Goal: Information Seeking & Learning: Learn about a topic

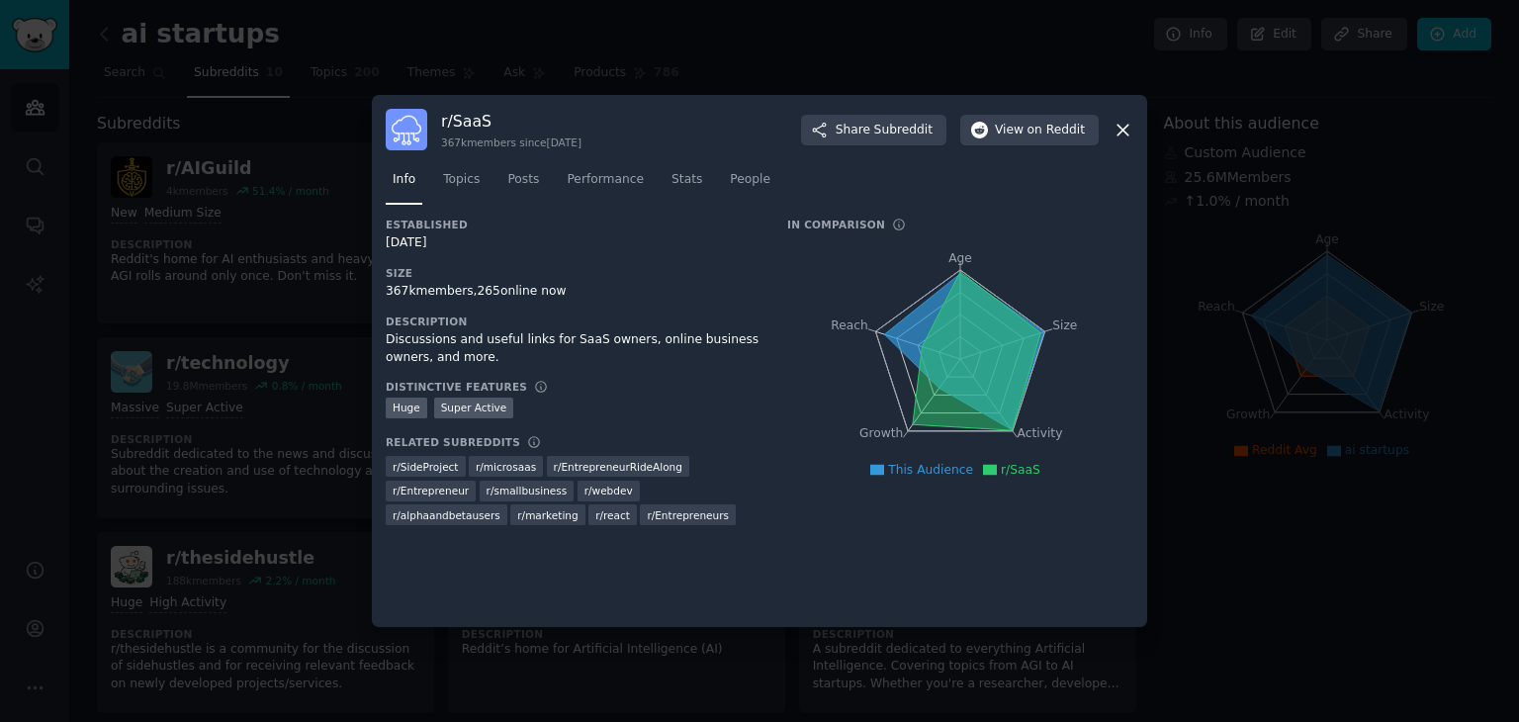
click at [1226, 293] on div at bounding box center [759, 361] width 1519 height 722
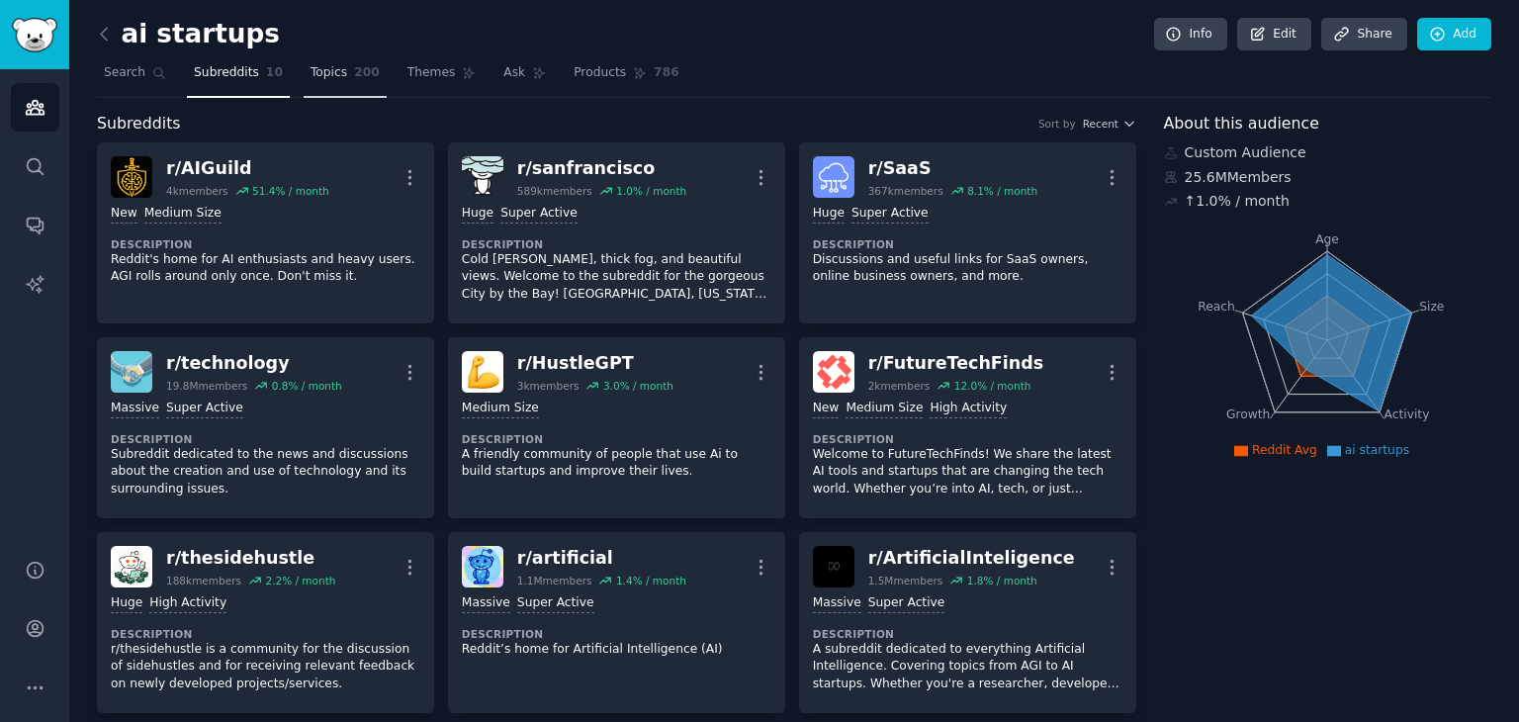
click at [317, 78] on span "Topics" at bounding box center [329, 73] width 37 height 18
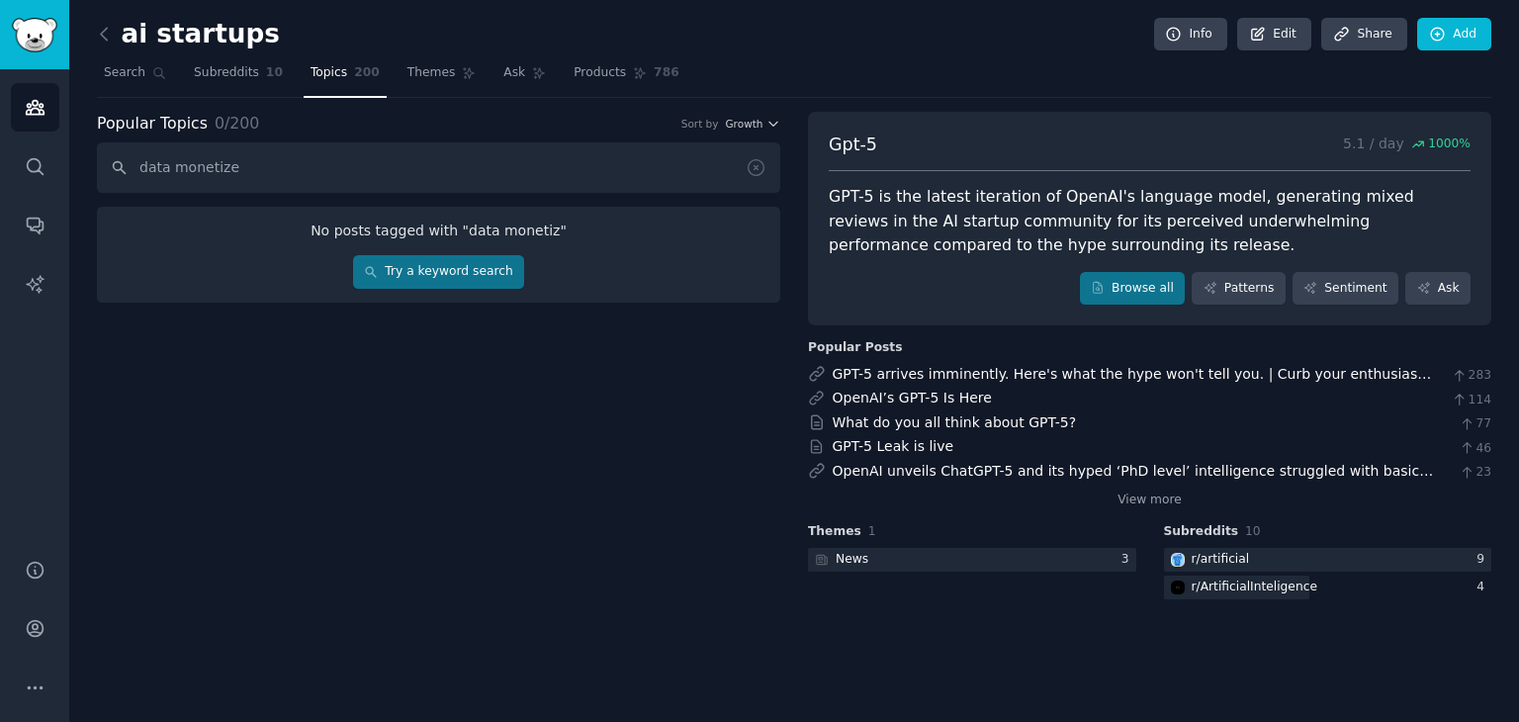
type input "data monetize"
click at [408, 270] on link "Try a keyword search" at bounding box center [438, 272] width 171 height 34
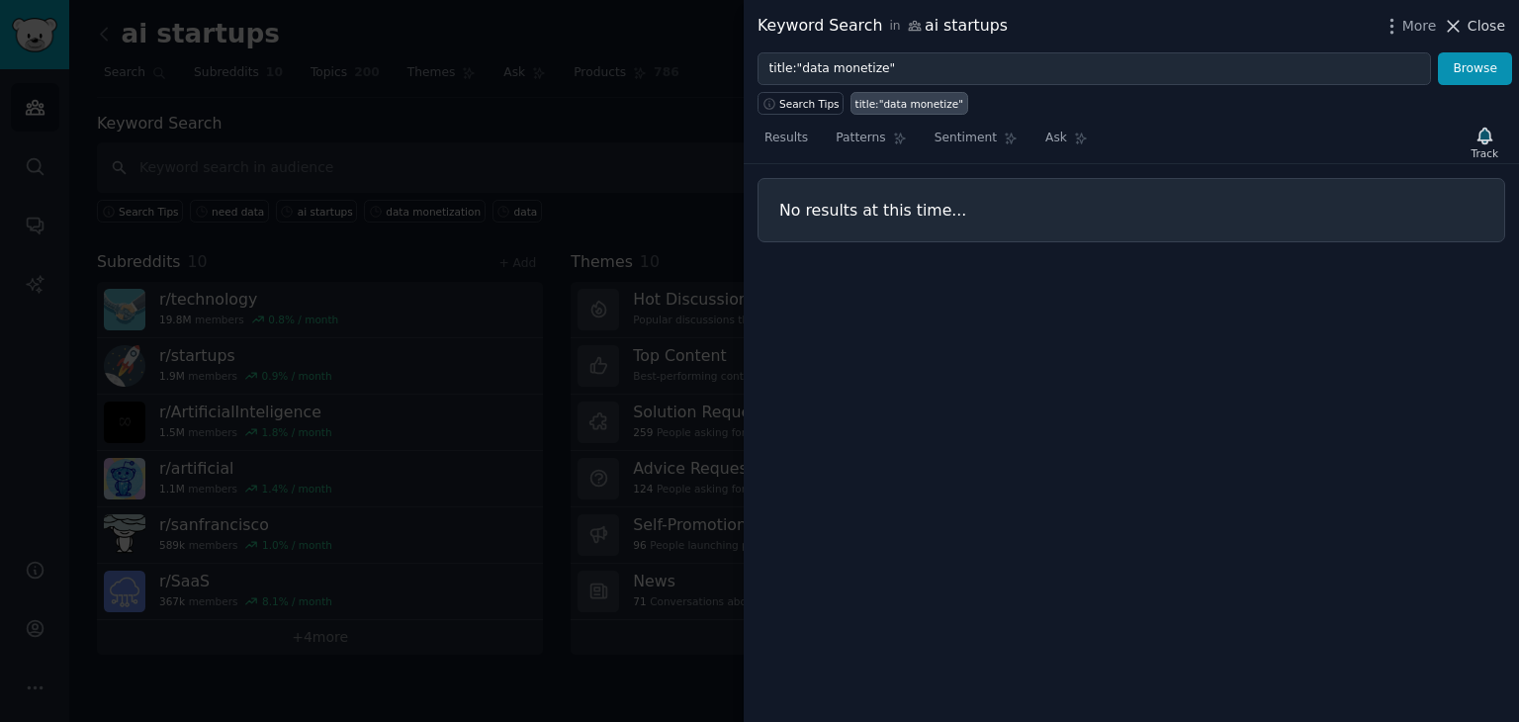
click at [1464, 23] on icon at bounding box center [1453, 26] width 21 height 21
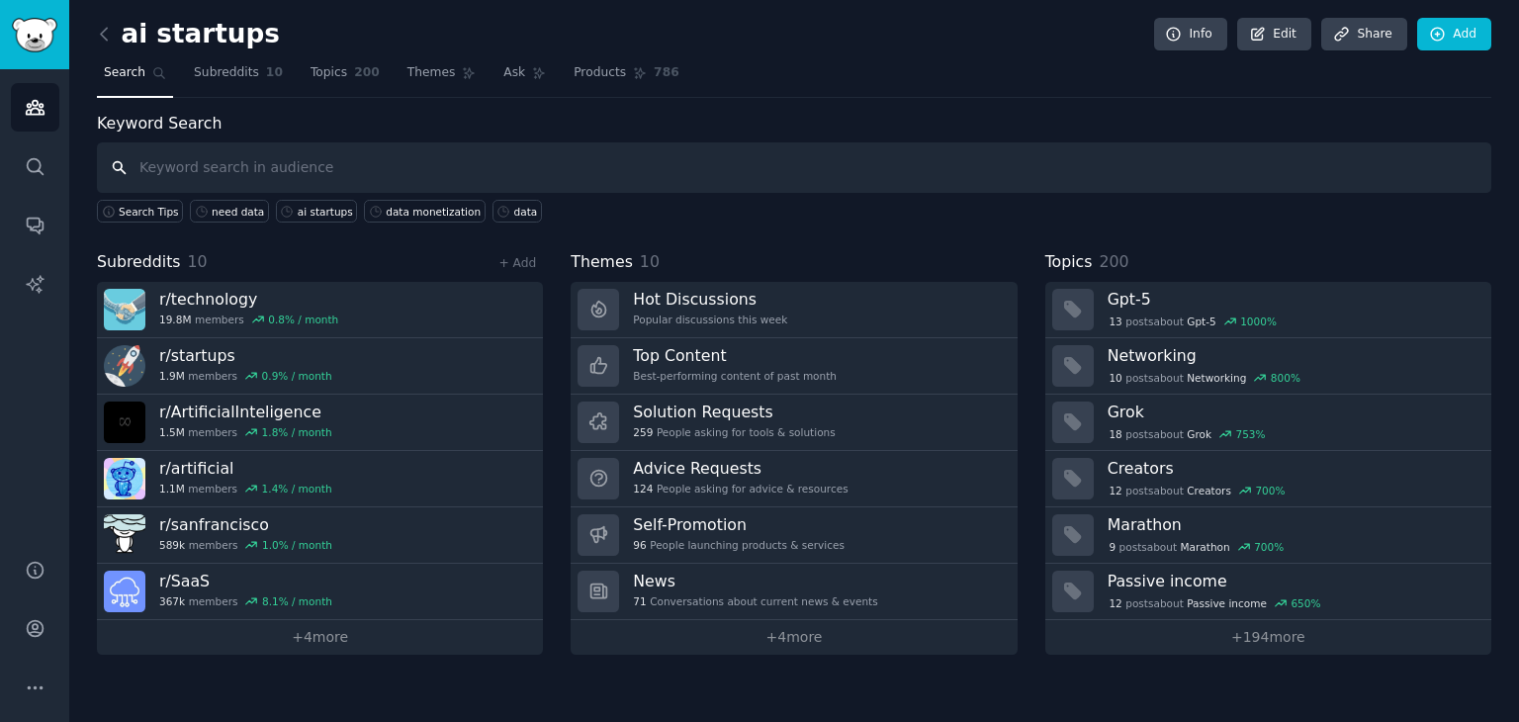
click at [313, 167] on input "text" at bounding box center [794, 167] width 1395 height 50
click at [266, 76] on span "10" at bounding box center [274, 73] width 17 height 18
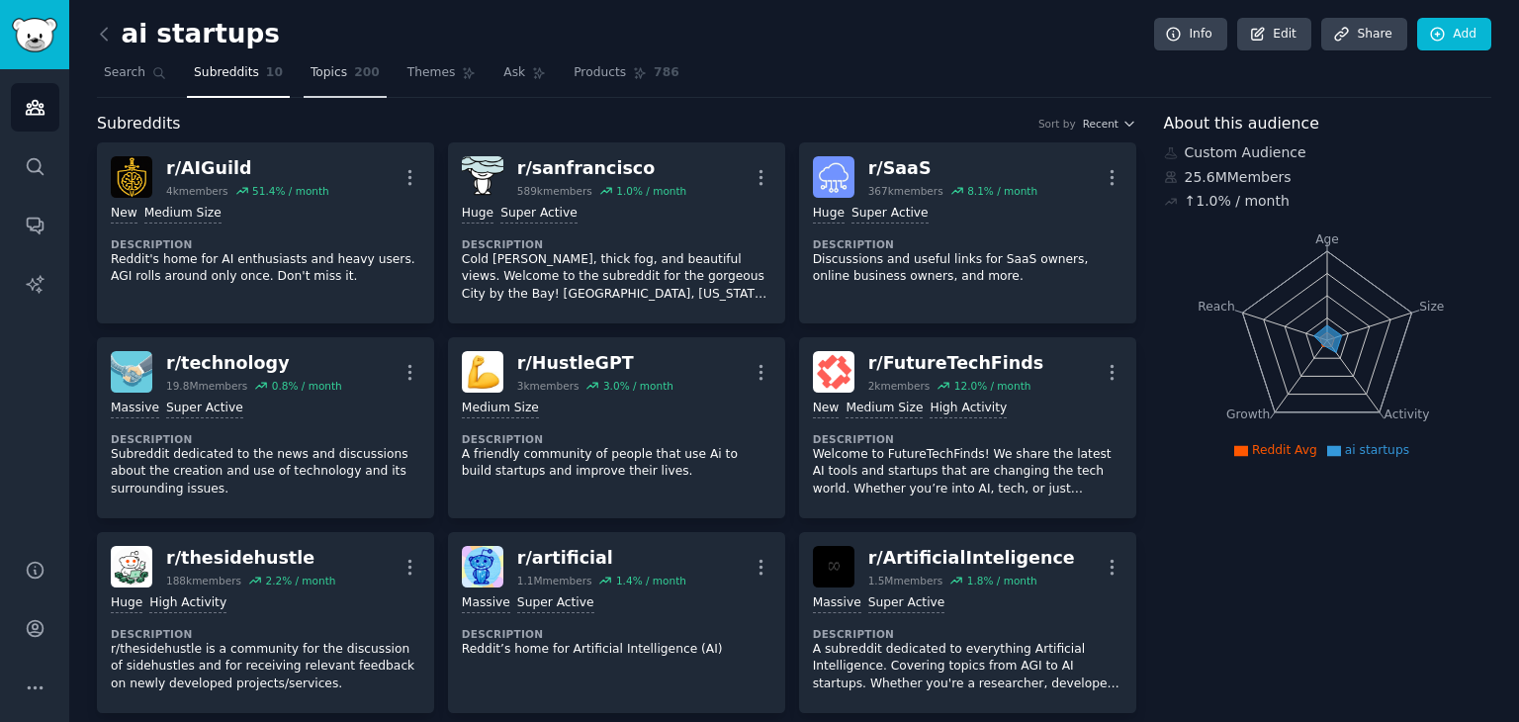
click at [351, 61] on link "Topics 200" at bounding box center [345, 77] width 83 height 41
click at [332, 67] on link "Topics 200" at bounding box center [345, 77] width 83 height 41
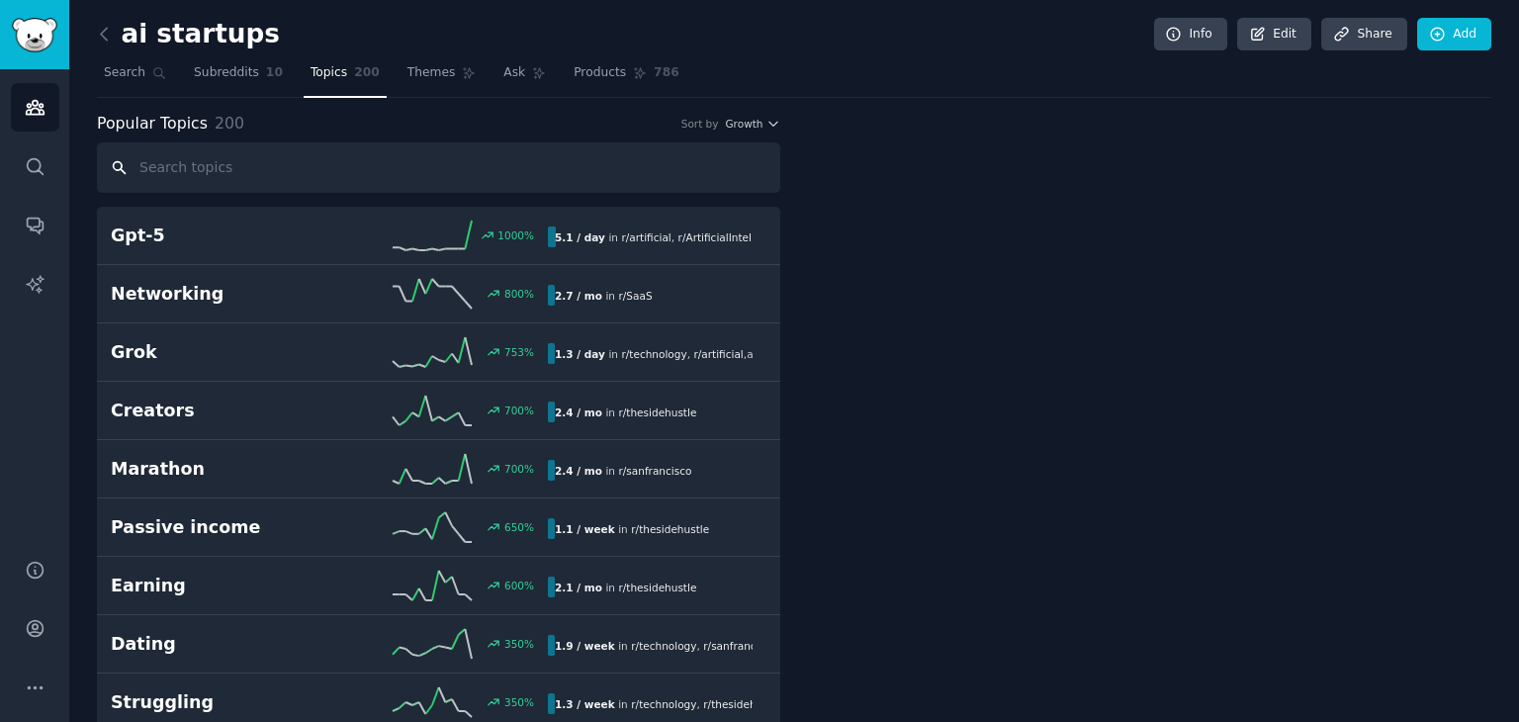
click at [313, 171] on input "text" at bounding box center [439, 167] width 684 height 50
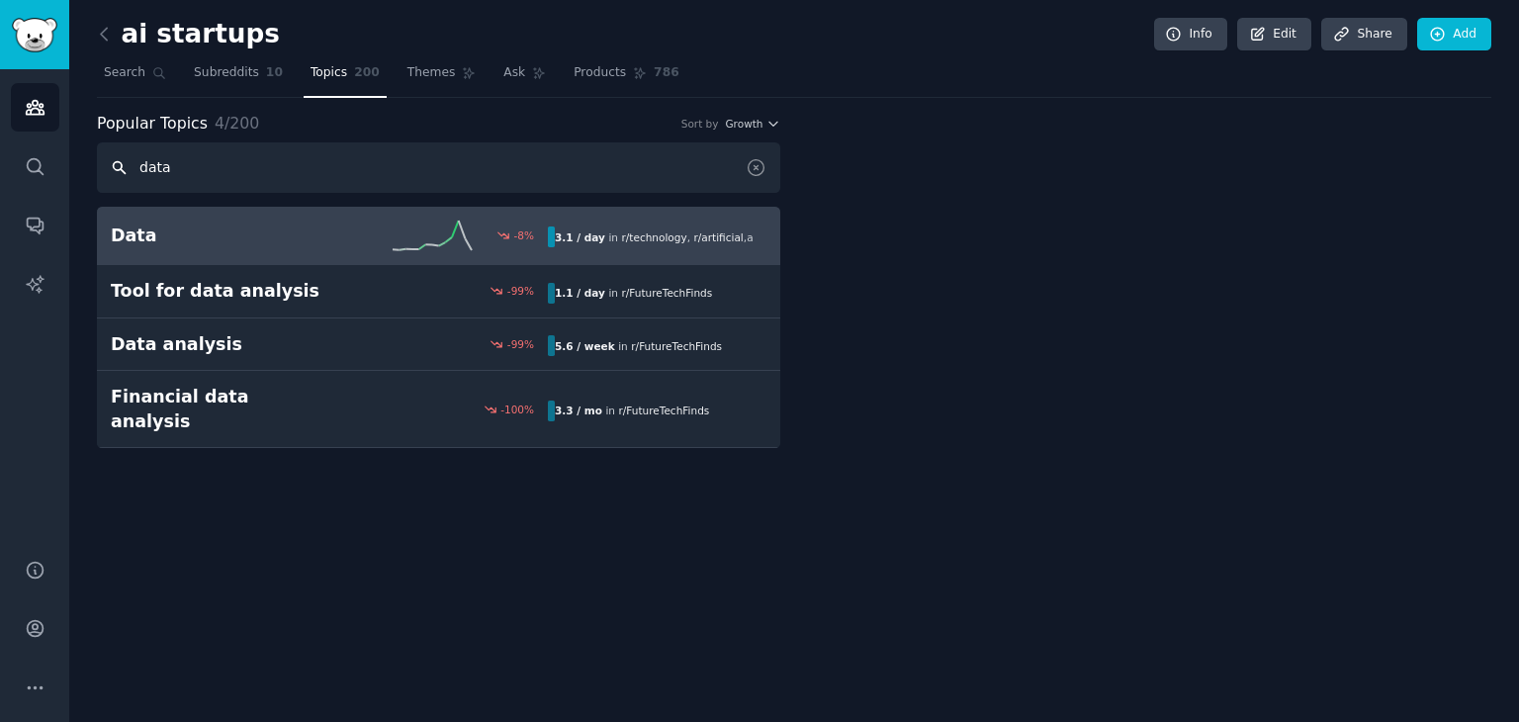
type input "data"
click at [237, 256] on link "Data -8 % 3.1 / day in r/ technology , r/ artificial , and 1 other" at bounding box center [439, 236] width 684 height 58
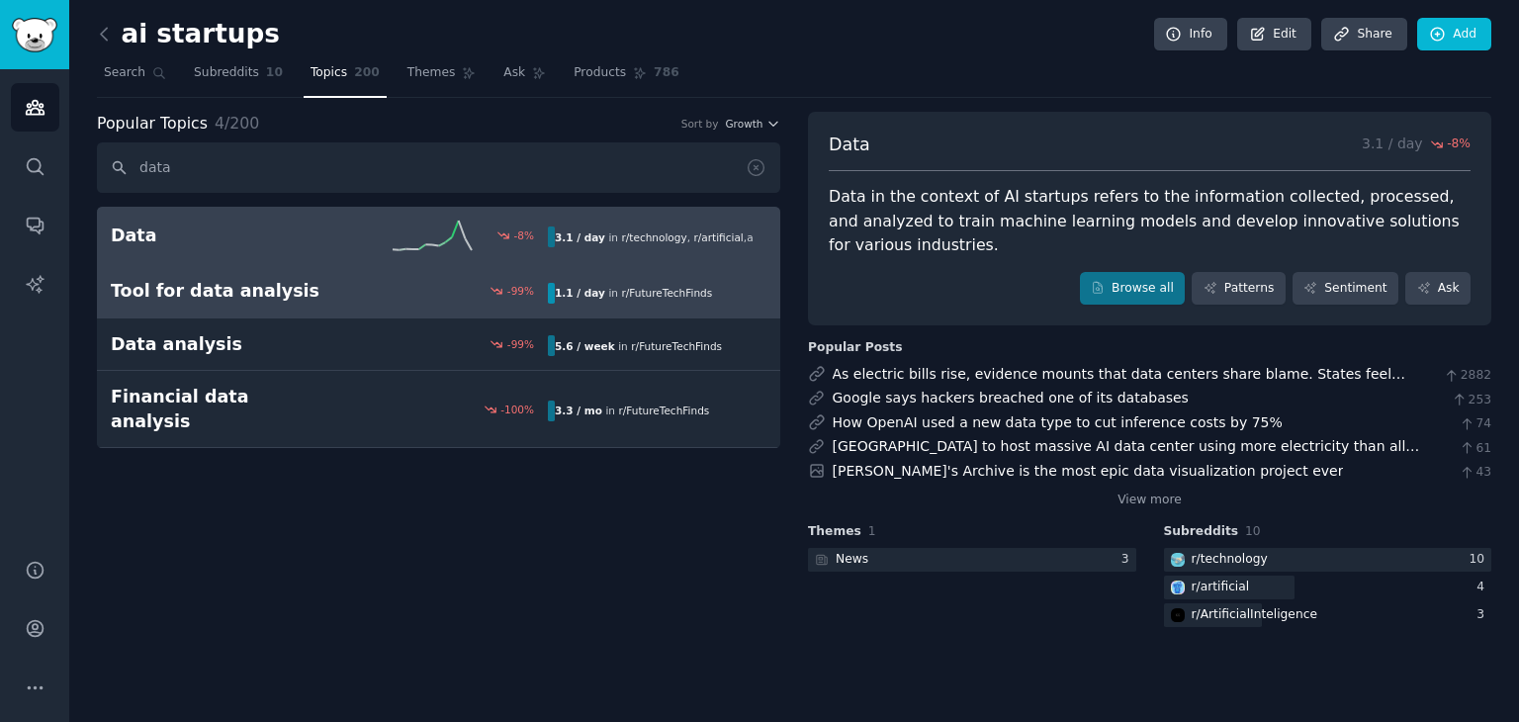
click at [440, 290] on div "-99 %" at bounding box center [438, 291] width 219 height 14
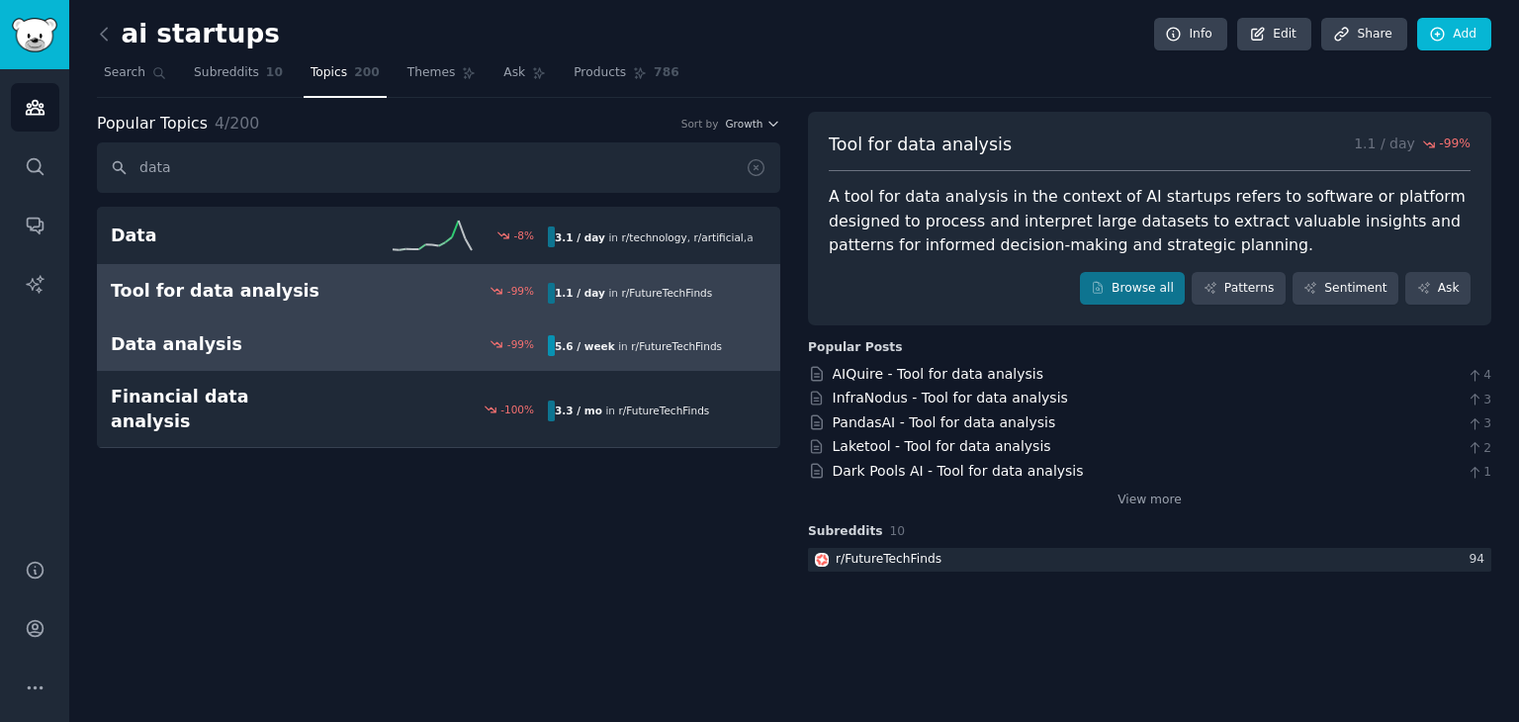
click at [367, 340] on div "-99 %" at bounding box center [438, 344] width 219 height 14
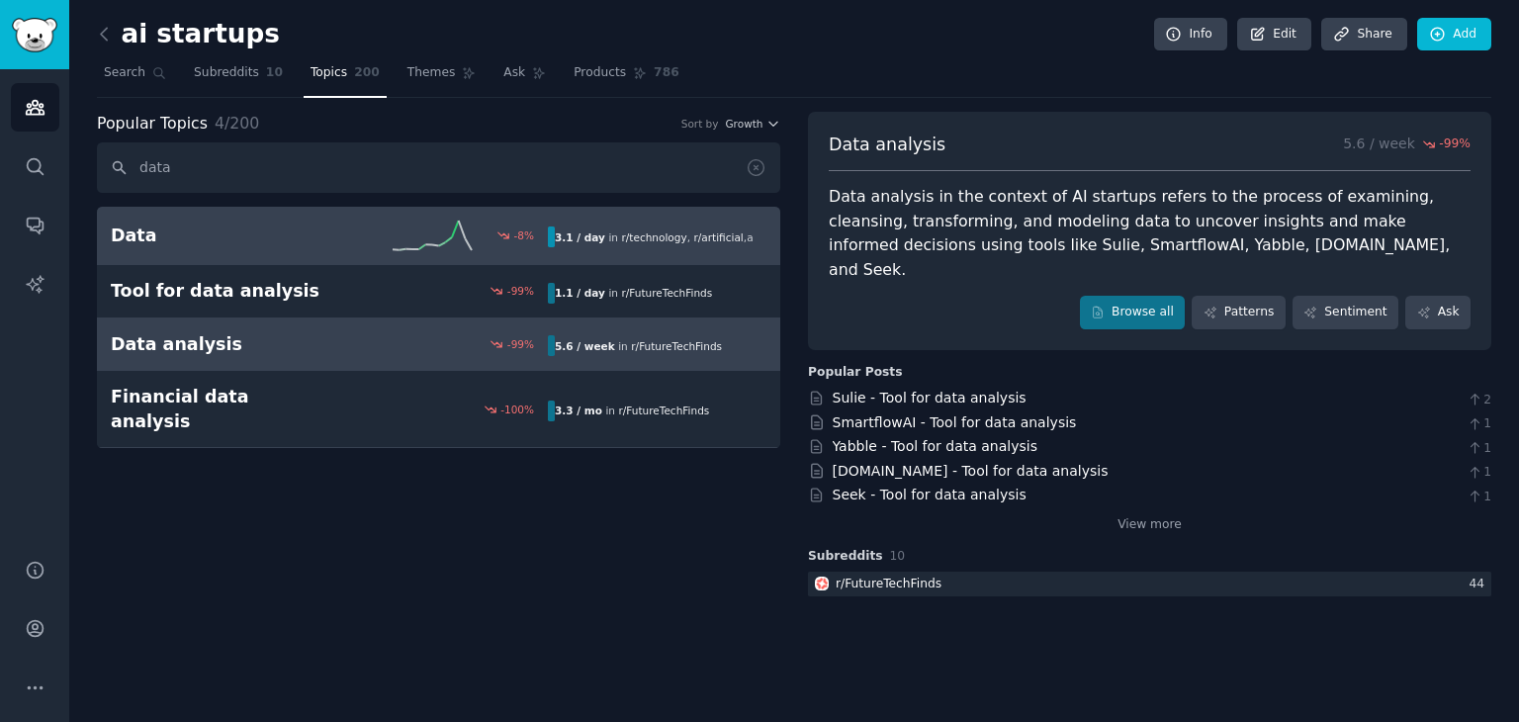
click at [549, 243] on div "3.1 / day in r/ technology , r/ artificial , and 1 other" at bounding box center [650, 237] width 205 height 21
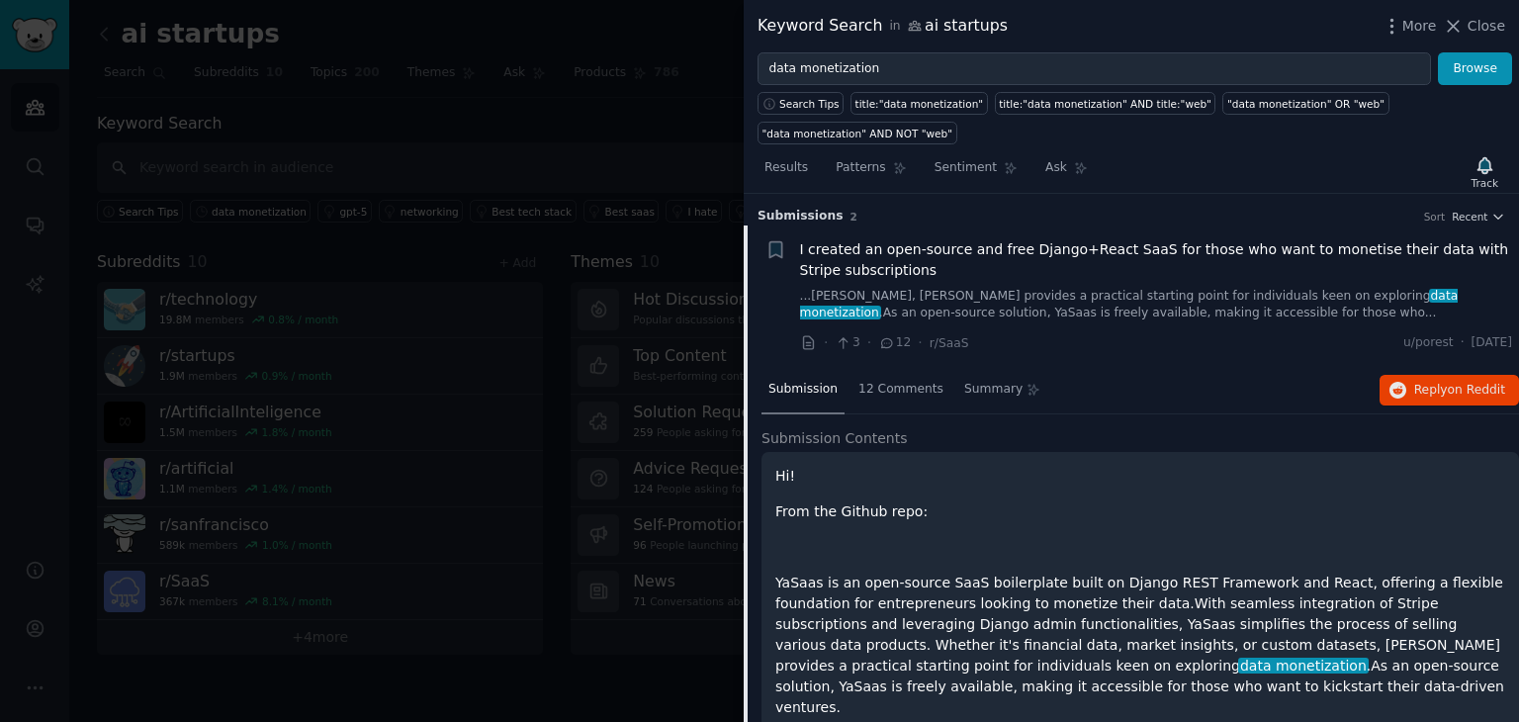
scroll to position [361, 0]
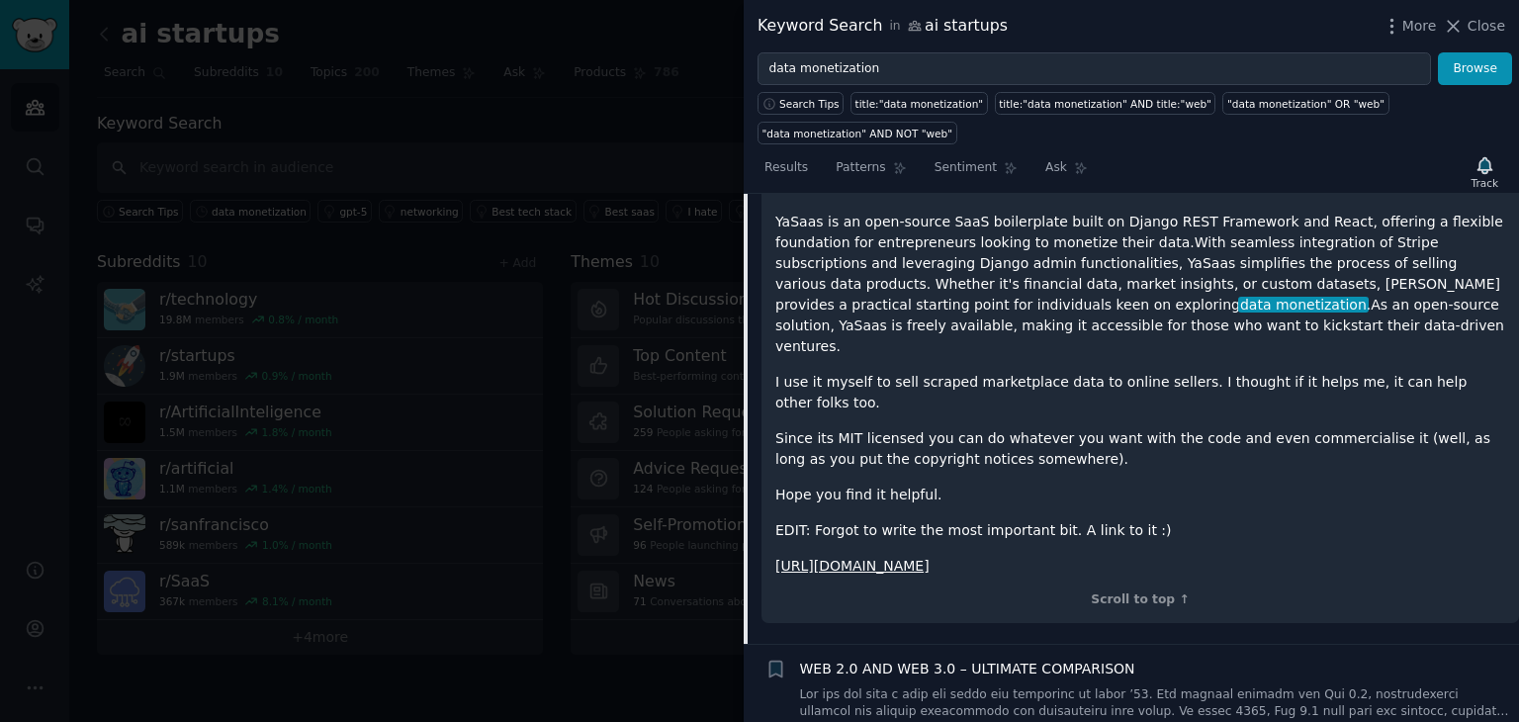
click at [938, 371] on div "Hi! From the Github repo: ​ YaSaas is an open-source SaaS boilerplate built on …" at bounding box center [1141, 341] width 730 height 472
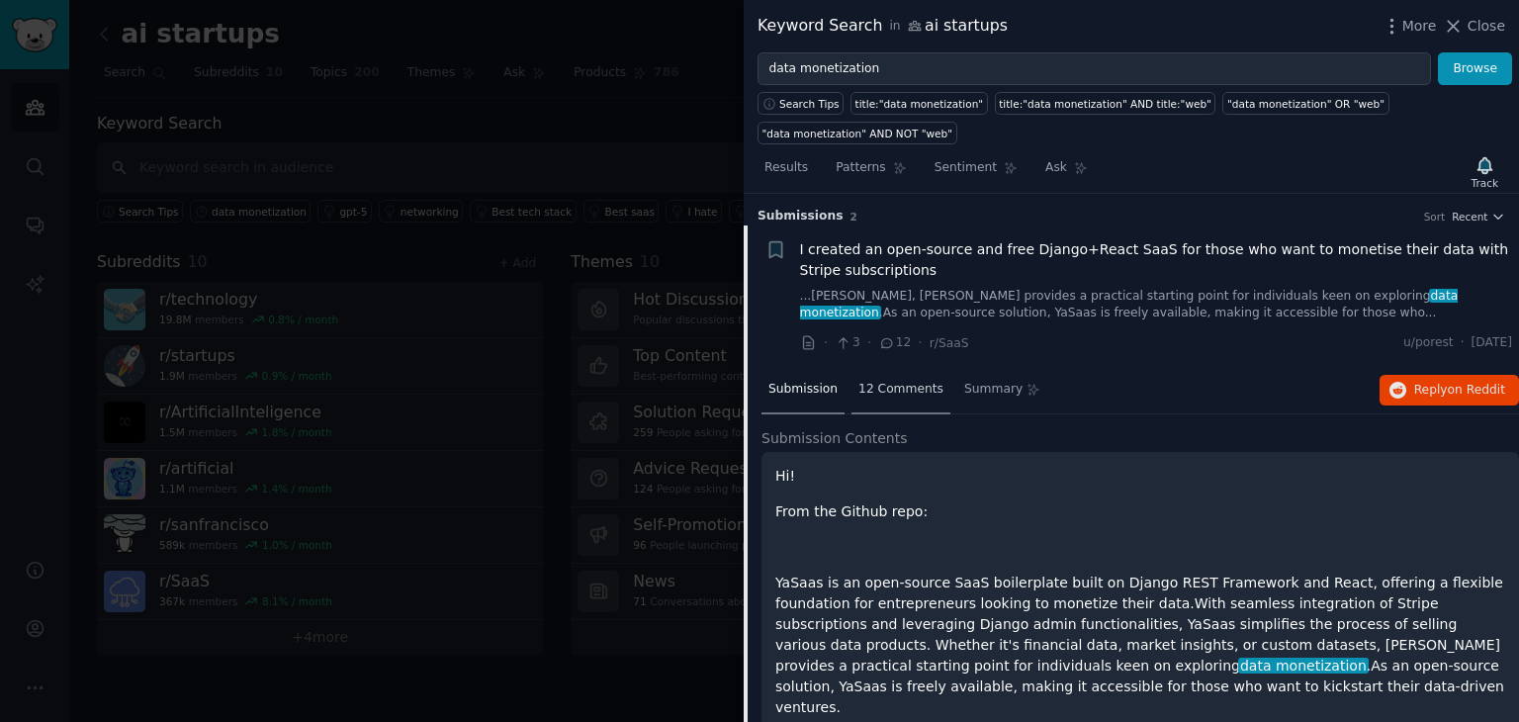
click at [879, 393] on span "12 Comments" at bounding box center [901, 390] width 85 height 18
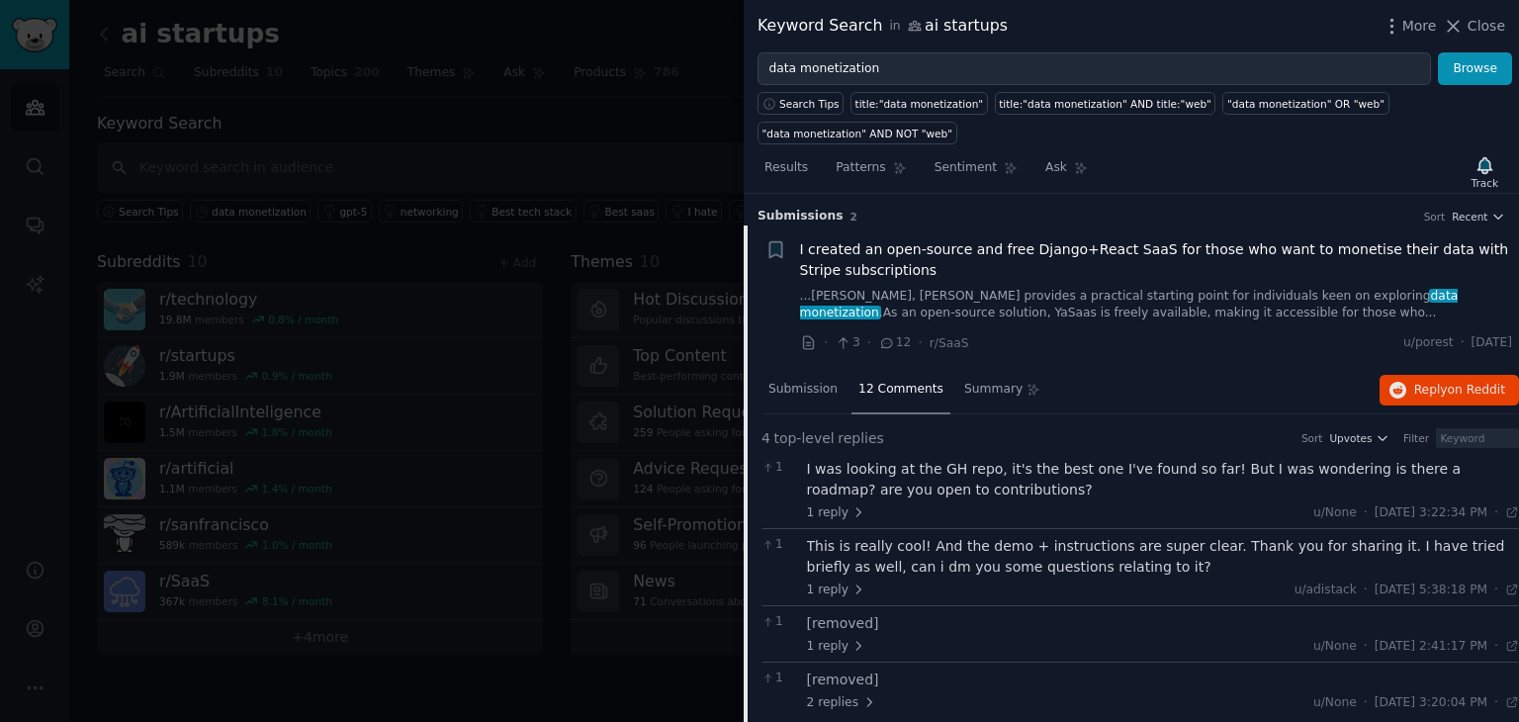
click at [653, 172] on div at bounding box center [759, 361] width 1519 height 722
